Goal: Task Accomplishment & Management: Manage account settings

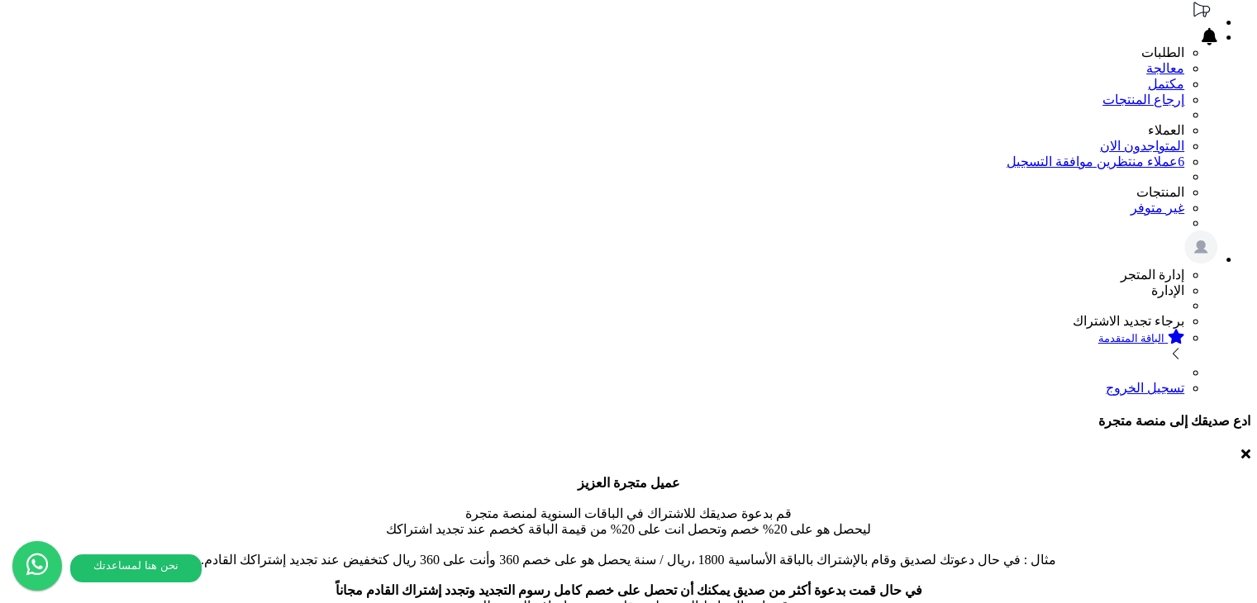
scroll to position [83, 0]
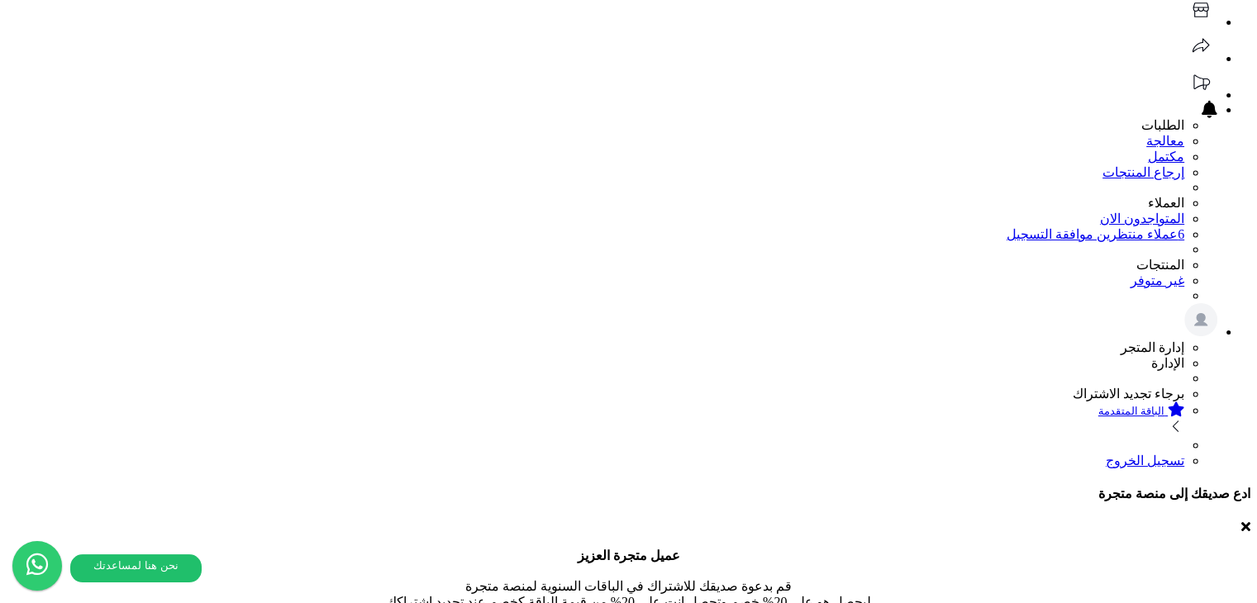
scroll to position [248, 0]
